Goal: Find specific page/section: Find specific page/section

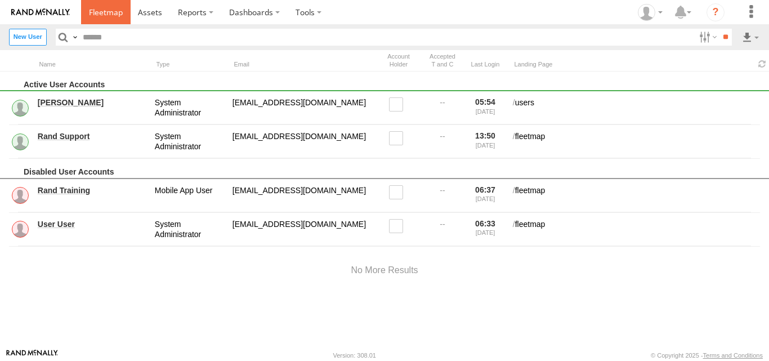
click at [107, 14] on span at bounding box center [106, 12] width 34 height 11
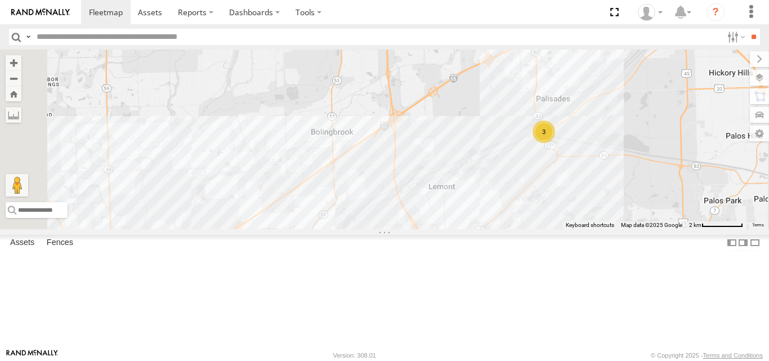
drag, startPoint x: 505, startPoint y: 172, endPoint x: 499, endPoint y: 254, distance: 82.4
click at [499, 229] on div "120 - 2475 4451 123 118 6078 119 126 - Cory F 3" at bounding box center [384, 139] width 769 height 179
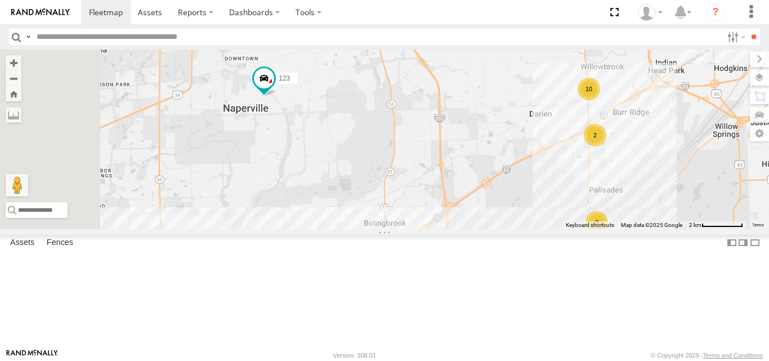
drag, startPoint x: 431, startPoint y: 205, endPoint x: 495, endPoint y: 221, distance: 65.4
click at [495, 221] on div "120 - 2475 4451 123 118 6078 119 126 - Cory F 3 10 2 9 2" at bounding box center [384, 139] width 769 height 179
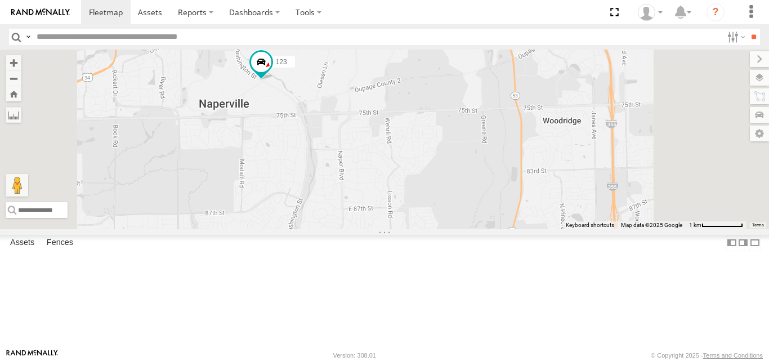
click at [400, 143] on div "120 - 2475 4451 123 118 6078 119 126 - Cory F" at bounding box center [384, 139] width 769 height 179
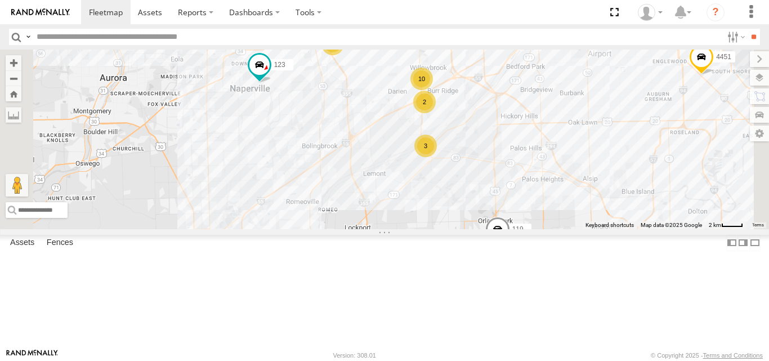
drag, startPoint x: 366, startPoint y: 202, endPoint x: 464, endPoint y: 212, distance: 97.9
click at [464, 212] on div "120 - 2475 4451 123 118 6078 119 126 - Cory F 10 2 9 3 2" at bounding box center [384, 139] width 769 height 179
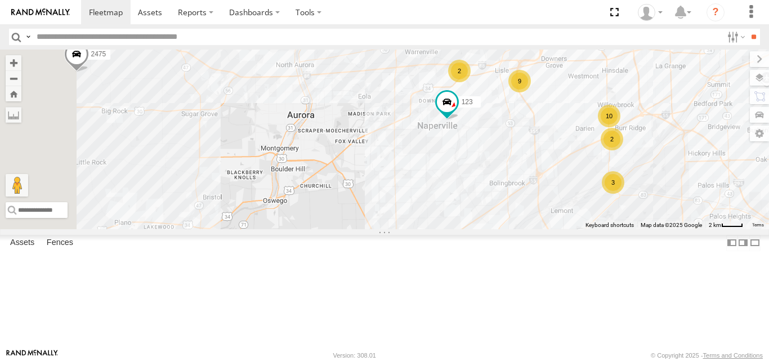
click at [92, 39] on input "text" at bounding box center [377, 37] width 690 height 16
type input "***"
click at [747, 29] on input "**" at bounding box center [753, 37] width 13 height 16
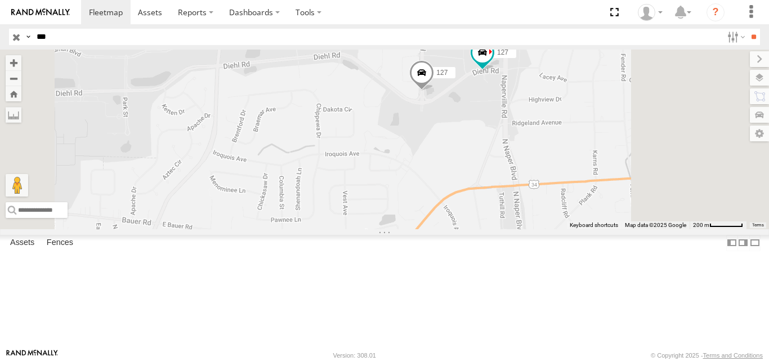
drag, startPoint x: 478, startPoint y: 230, endPoint x: 454, endPoint y: 236, distance: 25.4
click at [454, 229] on div "127 127" at bounding box center [384, 139] width 769 height 179
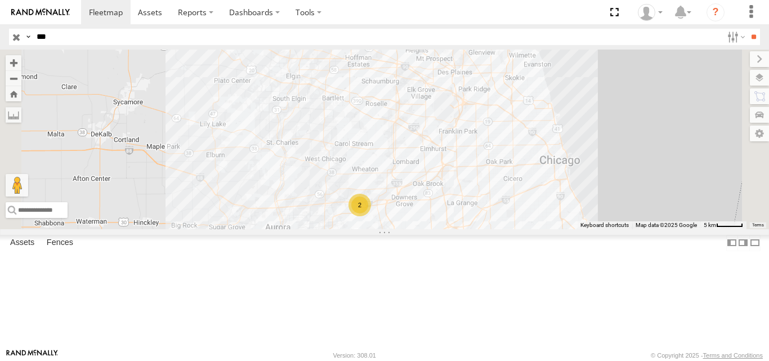
click at [14, 33] on input "button" at bounding box center [16, 37] width 15 height 16
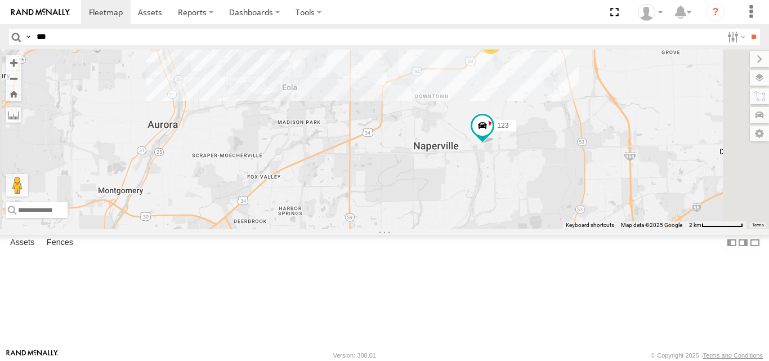
drag, startPoint x: 689, startPoint y: 223, endPoint x: 519, endPoint y: 283, distance: 180.2
click at [519, 229] on div "120 - 2475 4451 118 6078 119 126 - Cory F 123 2" at bounding box center [384, 139] width 769 height 179
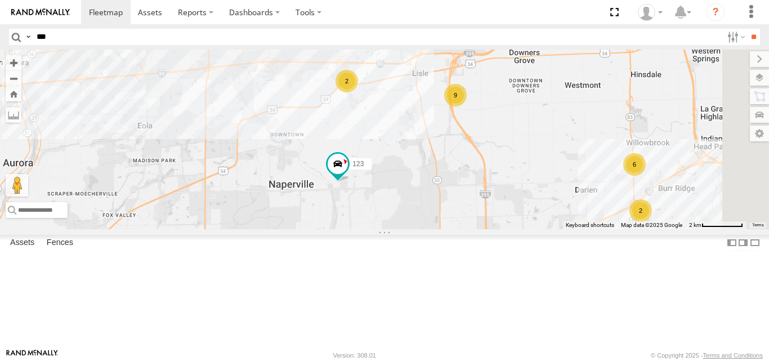
click at [0, 0] on span at bounding box center [0, 0] width 0 height 0
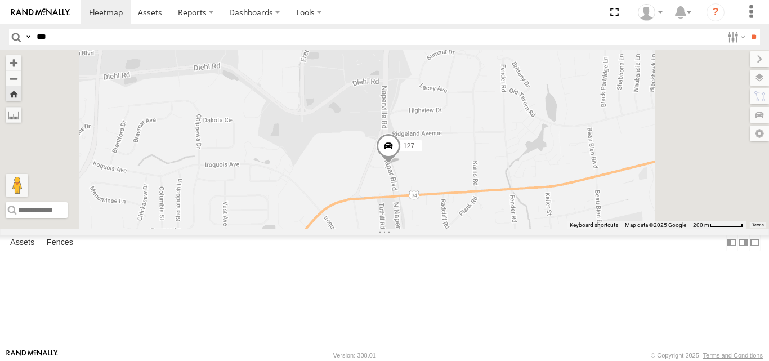
drag, startPoint x: 542, startPoint y: 97, endPoint x: 534, endPoint y: 202, distance: 105.0
click at [537, 197] on div "127" at bounding box center [384, 139] width 769 height 179
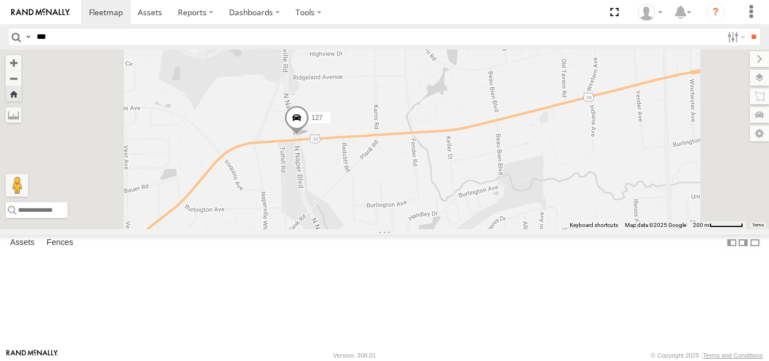
drag, startPoint x: 536, startPoint y: 294, endPoint x: 526, endPoint y: 198, distance: 96.3
click at [526, 198] on div "127" at bounding box center [384, 139] width 769 height 179
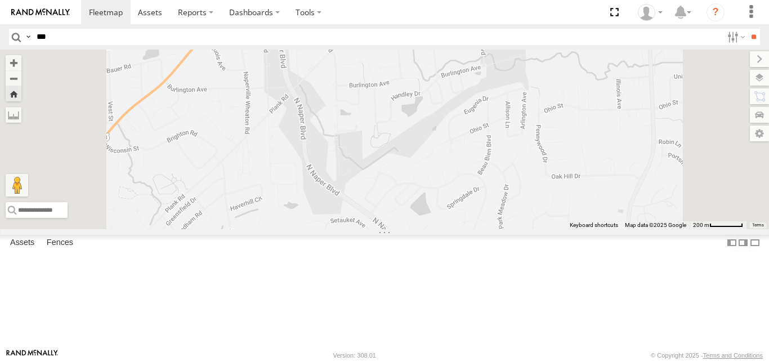
drag, startPoint x: 558, startPoint y: 240, endPoint x: 550, endPoint y: 155, distance: 85.4
click at [553, 179] on div "127" at bounding box center [384, 139] width 769 height 179
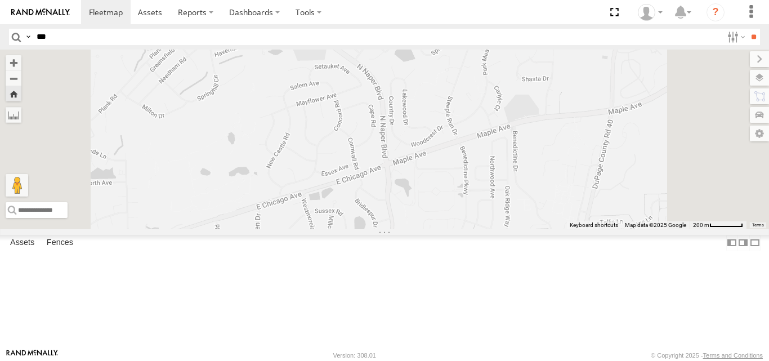
drag, startPoint x: 548, startPoint y: 137, endPoint x: 546, endPoint y: 160, distance: 22.6
click at [546, 160] on div "127" at bounding box center [384, 139] width 769 height 179
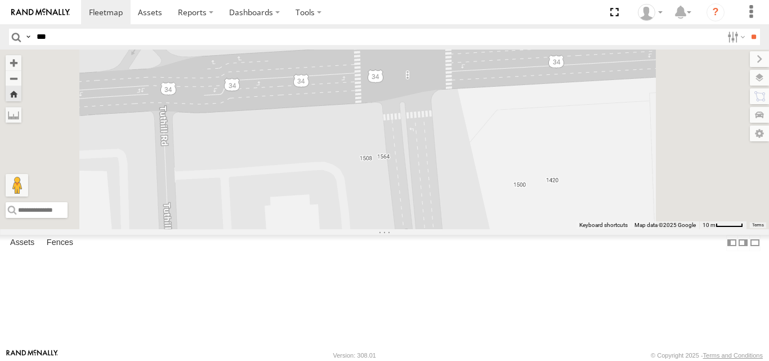
drag, startPoint x: 549, startPoint y: 93, endPoint x: 522, endPoint y: 199, distance: 108.7
click at [522, 199] on div at bounding box center [384, 139] width 769 height 179
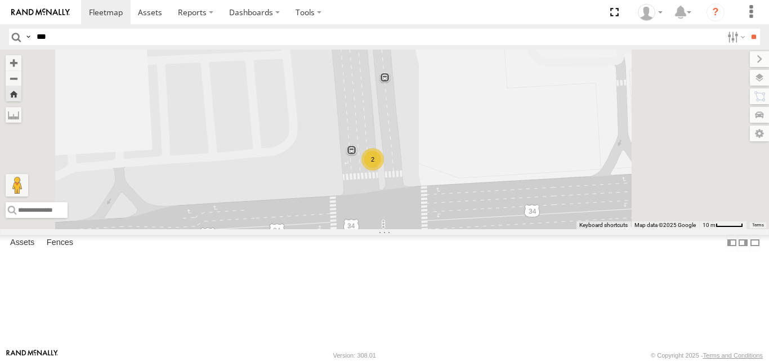
drag, startPoint x: 525, startPoint y: 195, endPoint x: 516, endPoint y: 234, distance: 39.3
click at [516, 229] on div "2" at bounding box center [384, 139] width 769 height 179
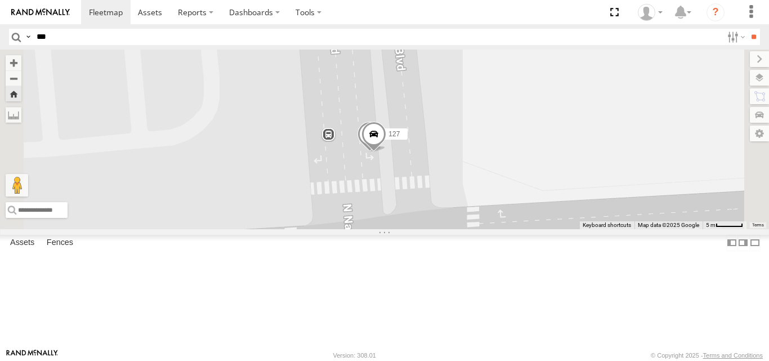
click at [0, 0] on span at bounding box center [0, 0] width 0 height 0
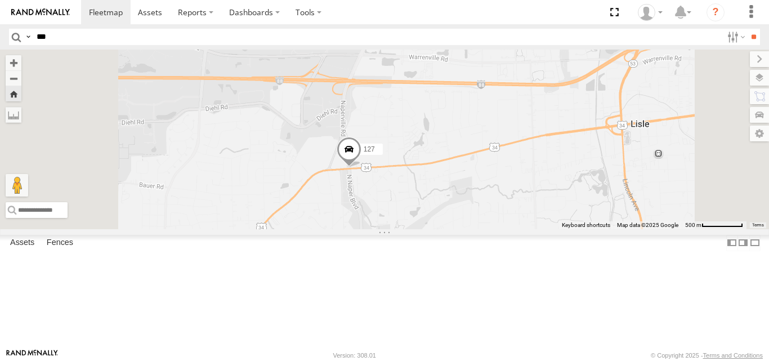
drag, startPoint x: 676, startPoint y: 190, endPoint x: 552, endPoint y: 208, distance: 125.1
click at [552, 208] on div "127" at bounding box center [384, 139] width 769 height 179
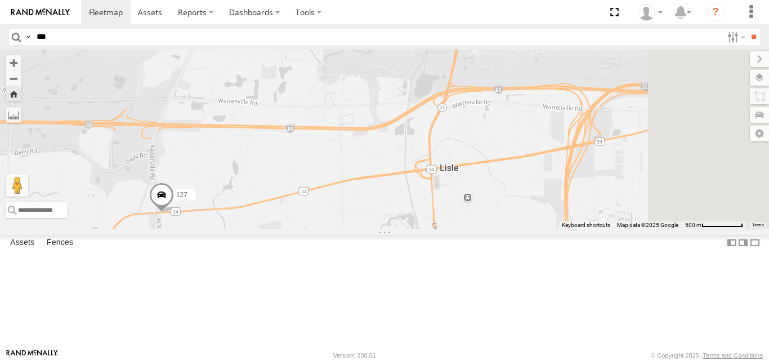
drag, startPoint x: 666, startPoint y: 306, endPoint x: 650, endPoint y: 254, distance: 54.5
click at [650, 229] on div "127" at bounding box center [384, 139] width 769 height 179
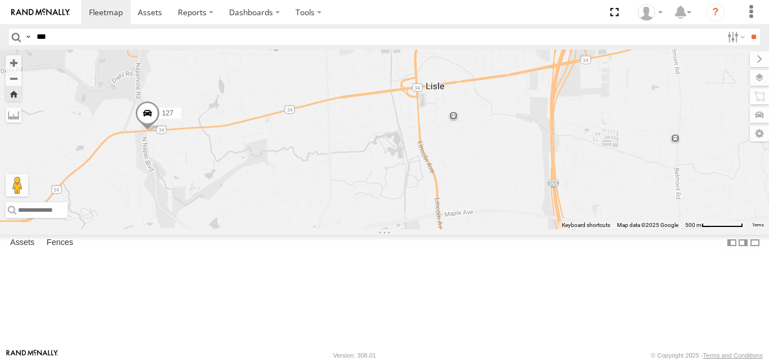
drag, startPoint x: 528, startPoint y: 309, endPoint x: 659, endPoint y: 281, distance: 134.0
click at [658, 229] on div "127" at bounding box center [384, 139] width 769 height 179
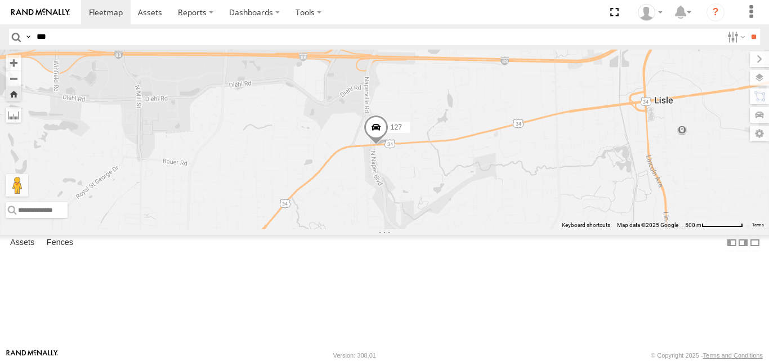
drag, startPoint x: 620, startPoint y: 195, endPoint x: 543, endPoint y: 301, distance: 130.8
click at [543, 229] on div "127" at bounding box center [384, 139] width 769 height 179
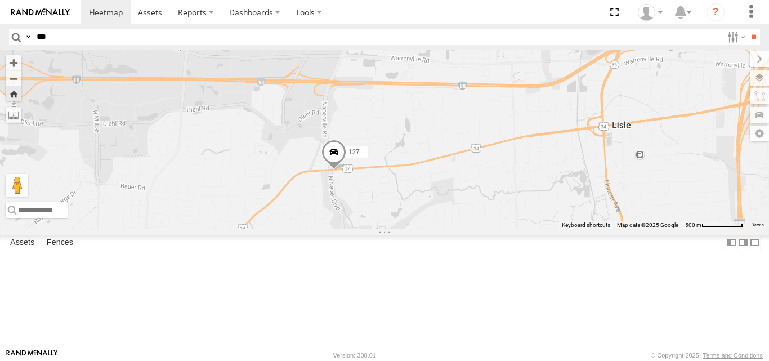
drag, startPoint x: 589, startPoint y: 286, endPoint x: 575, endPoint y: 289, distance: 13.9
click at [576, 229] on div "127" at bounding box center [384, 139] width 769 height 179
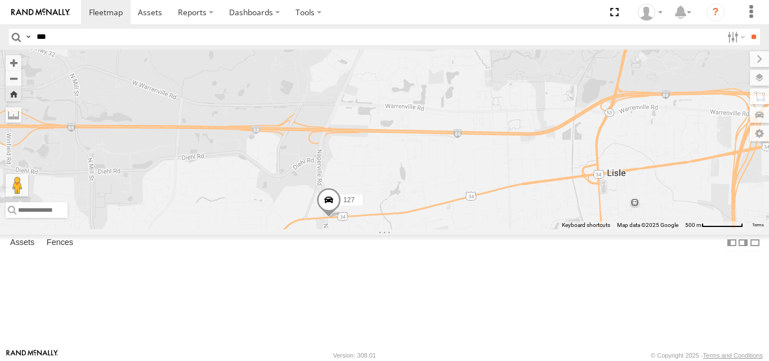
drag, startPoint x: 521, startPoint y: 209, endPoint x: 536, endPoint y: 239, distance: 34.2
click at [536, 229] on div "127" at bounding box center [384, 139] width 769 height 179
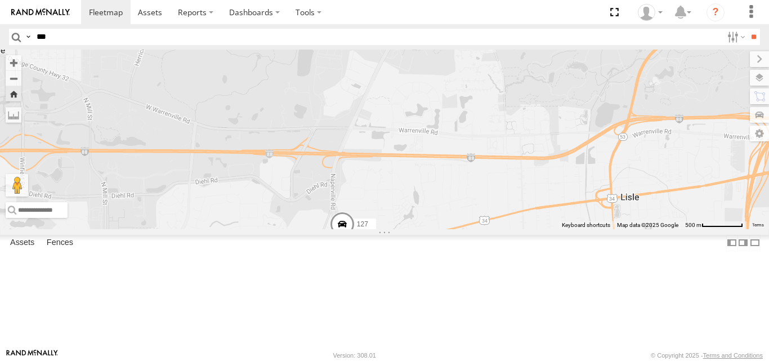
click at [539, 165] on div "127" at bounding box center [384, 139] width 769 height 179
click at [0, 0] on span at bounding box center [0, 0] width 0 height 0
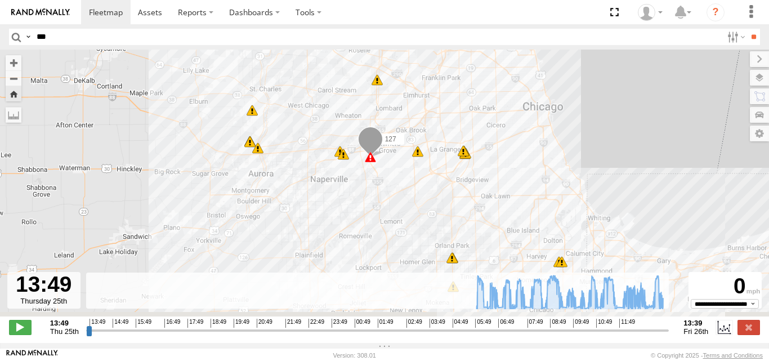
drag, startPoint x: 525, startPoint y: 220, endPoint x: 357, endPoint y: 117, distance: 196.9
click at [357, 117] on div "127 05:29 Fri 07:43 Fri 08:07 Fri 08:08 Fri 13:33 Fri 13:38 Fri 08:48 Fri 08:49…" at bounding box center [384, 189] width 769 height 279
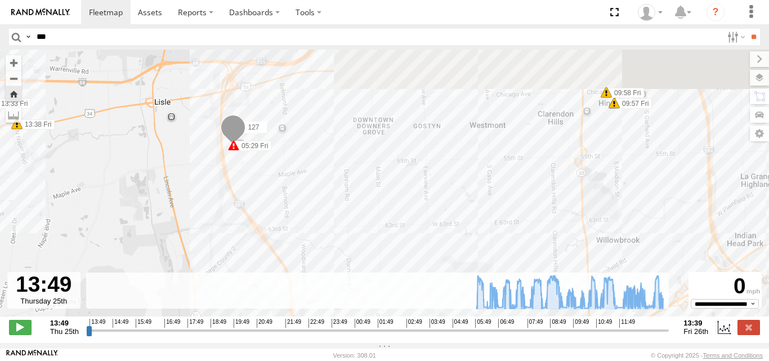
drag, startPoint x: 228, startPoint y: 133, endPoint x: 363, endPoint y: 247, distance: 176.9
click at [363, 247] on div "127 05:29 Fri 07:43 Fri 08:07 Fri 08:08 Fri 13:33 Fri 13:38 Fri 09:24 Fri 09:25…" at bounding box center [384, 189] width 769 height 279
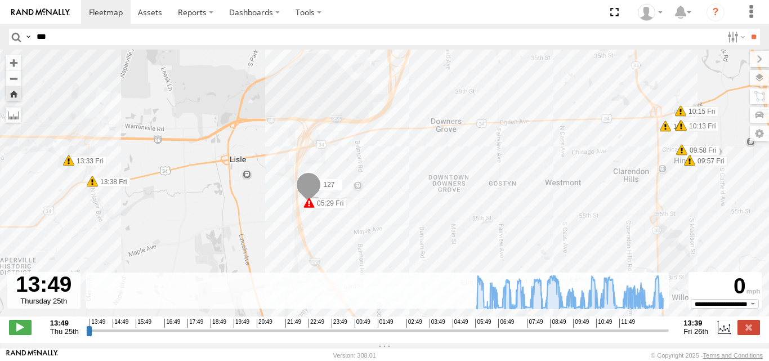
click at [307, 208] on span at bounding box center [308, 202] width 11 height 11
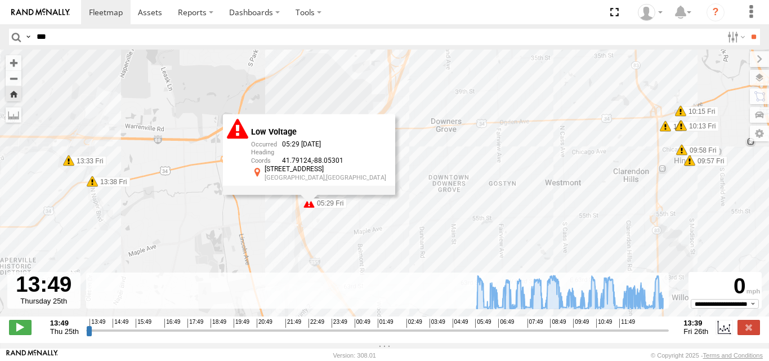
click at [307, 194] on div "Low Voltage 05:29 09/26/2025 41.79124 -88.05301 5224 Walnut Ave Downers Grove,IL" at bounding box center [309, 154] width 172 height 80
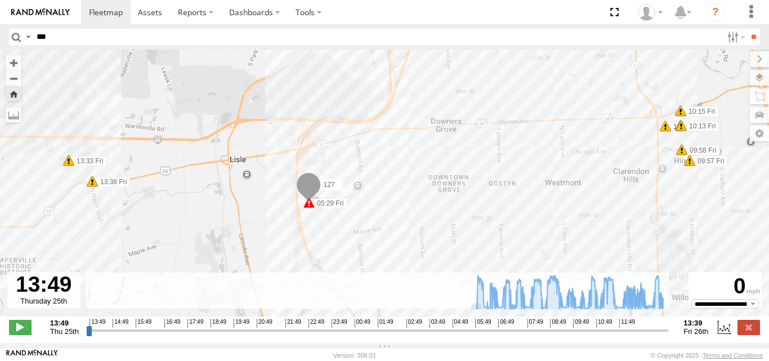
click at [694, 335] on span "Fri 26th" at bounding box center [695, 331] width 25 height 8
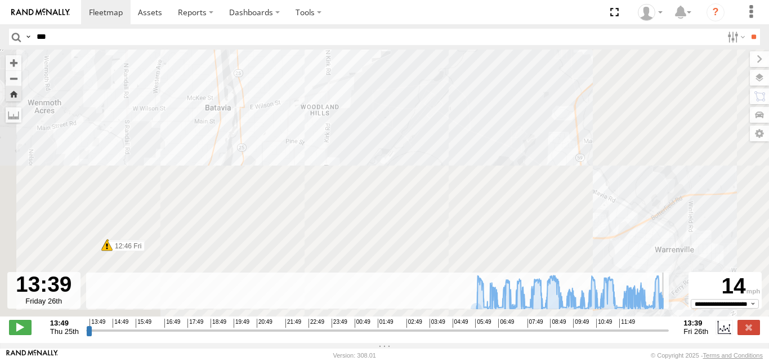
drag, startPoint x: 102, startPoint y: 335, endPoint x: 696, endPoint y: 319, distance: 593.5
type input "**********"
click at [669, 325] on input "range" at bounding box center [377, 330] width 583 height 11
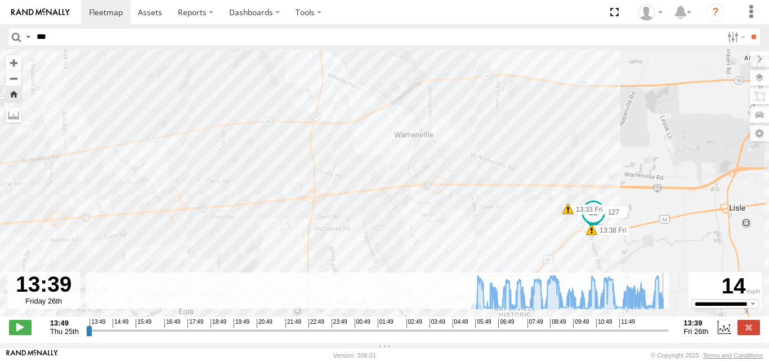
drag, startPoint x: 665, startPoint y: 337, endPoint x: 676, endPoint y: 337, distance: 10.7
click at [669, 335] on input "range" at bounding box center [377, 330] width 583 height 11
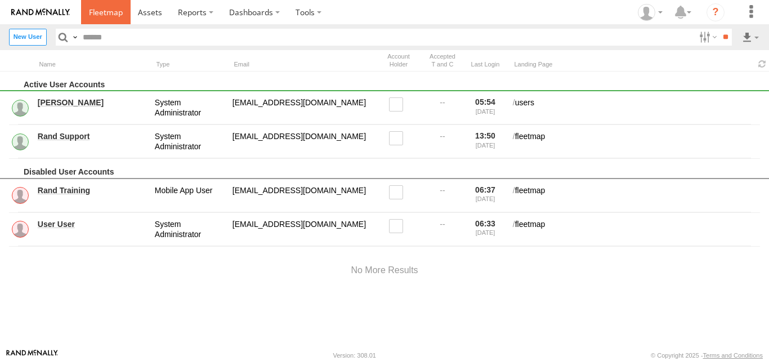
click at [104, 12] on span at bounding box center [106, 12] width 34 height 11
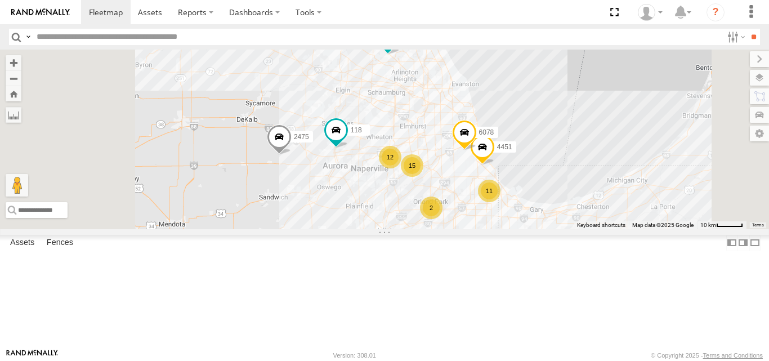
click at [0, 0] on span at bounding box center [0, 0] width 0 height 0
